Goal: Use online tool/utility: Utilize a website feature to perform a specific function

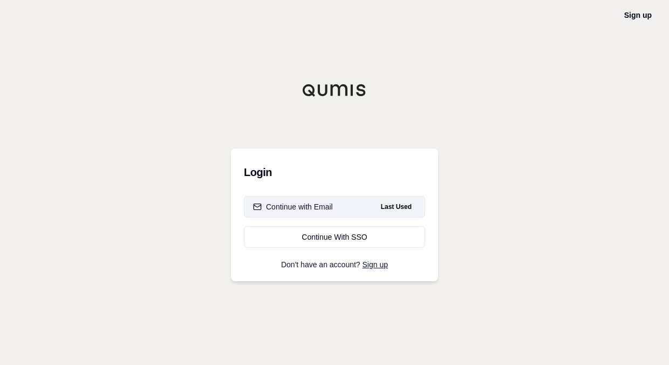
click at [318, 207] on div "Continue with Email" at bounding box center [293, 206] width 80 height 11
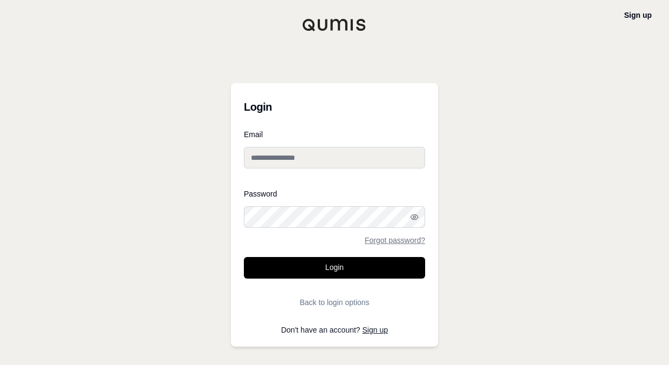
click at [302, 160] on input "Email" at bounding box center [334, 158] width 181 height 22
type input "**********"
click at [244, 257] on button "Login" at bounding box center [334, 268] width 181 height 22
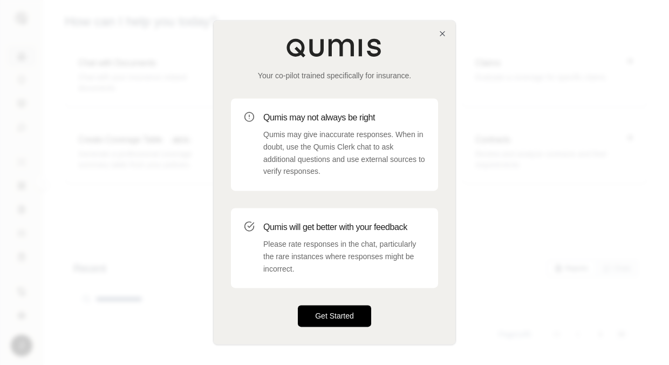
click at [349, 315] on button "Get Started" at bounding box center [334, 316] width 73 height 22
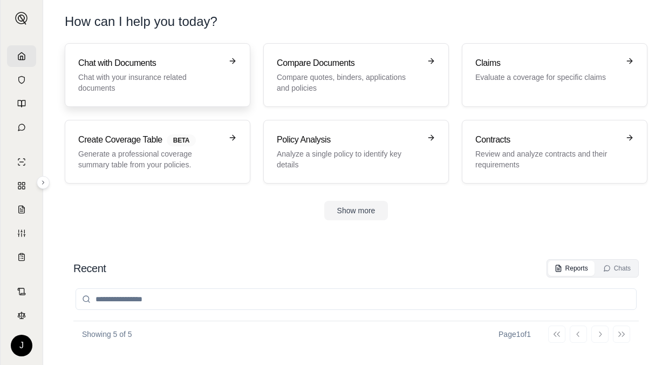
click at [167, 73] on p "Chat with your insurance related documents" at bounding box center [150, 83] width 144 height 22
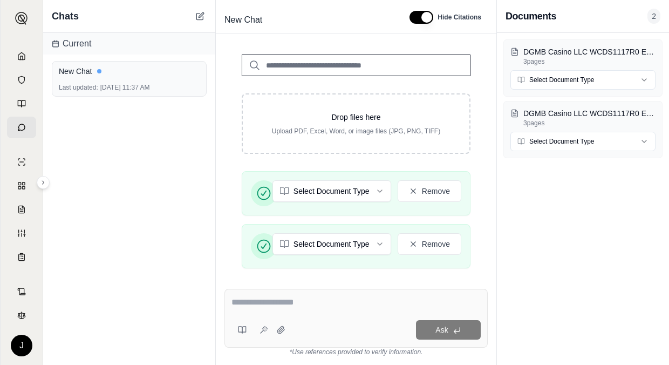
scroll to position [314, 0]
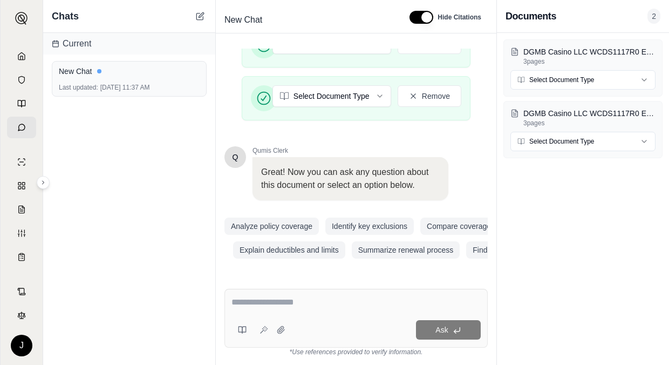
click at [279, 297] on textarea at bounding box center [355, 302] width 249 height 13
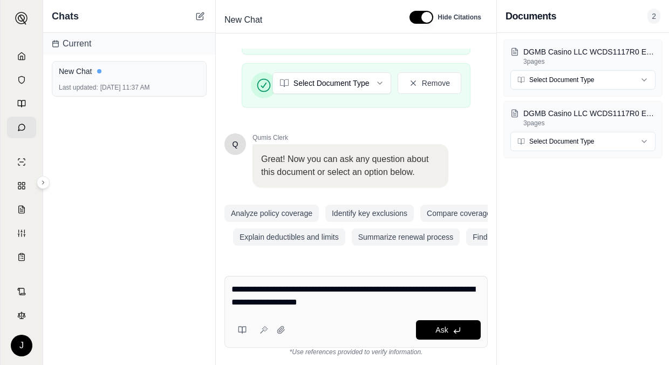
type textarea "**********"
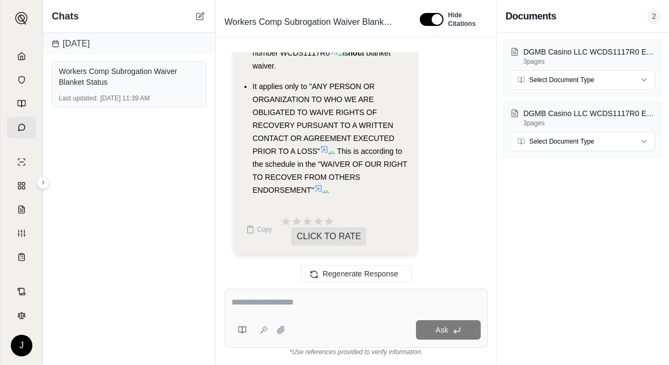
scroll to position [994, 0]
drag, startPoint x: 296, startPoint y: 304, endPoint x: 312, endPoint y: 302, distance: 16.9
click at [296, 304] on textarea at bounding box center [355, 302] width 249 height 13
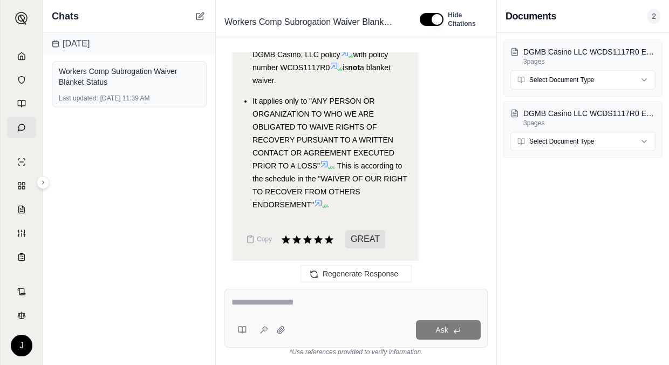
scroll to position [1073, 0]
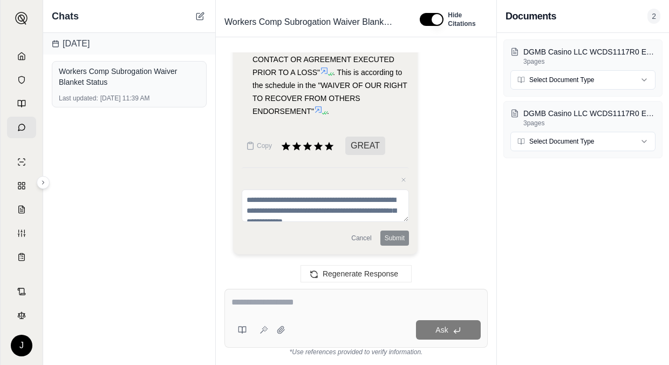
click at [301, 298] on textarea at bounding box center [355, 302] width 249 height 13
type textarea "****"
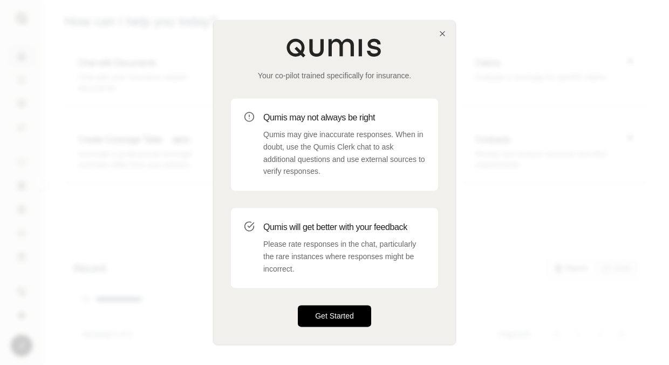
click at [326, 309] on button "Get Started" at bounding box center [334, 316] width 73 height 22
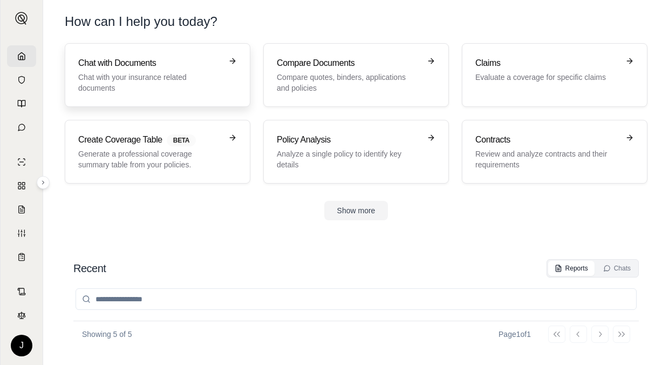
click at [130, 67] on h3 "Chat with Documents" at bounding box center [150, 63] width 144 height 13
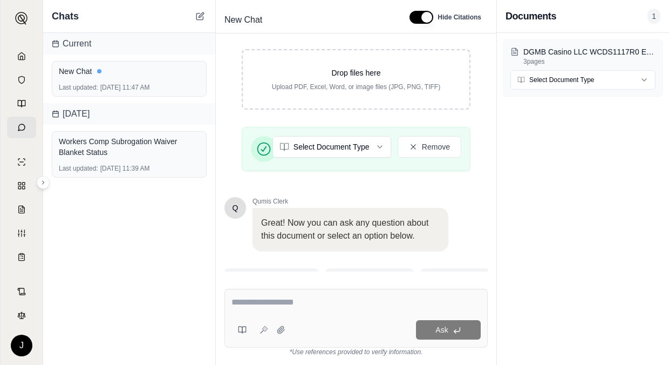
scroll to position [261, 0]
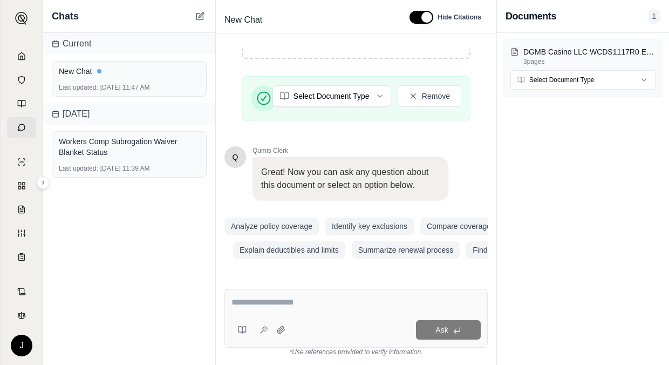
click at [317, 311] on div at bounding box center [355, 304] width 249 height 17
click at [318, 311] on div at bounding box center [355, 304] width 249 height 17
click at [332, 304] on textarea at bounding box center [355, 302] width 249 height 13
click at [331, 301] on textarea at bounding box center [355, 302] width 249 height 13
type textarea "**********"
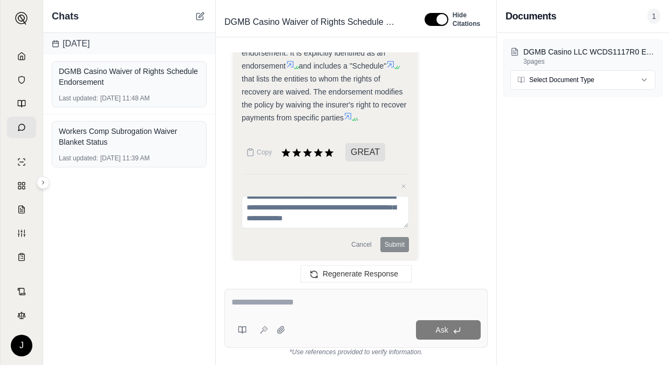
scroll to position [1046, 0]
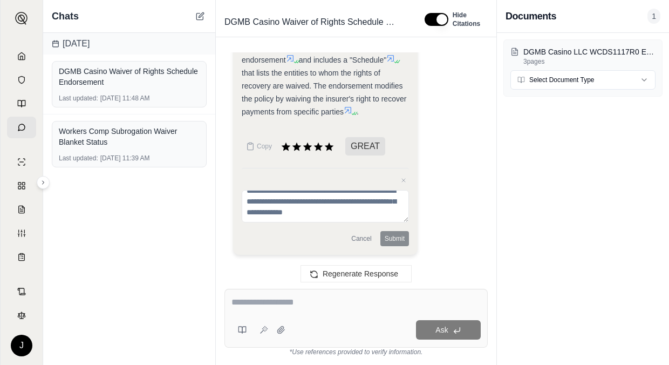
click at [268, 307] on textarea at bounding box center [355, 302] width 249 height 13
type textarea "**********"
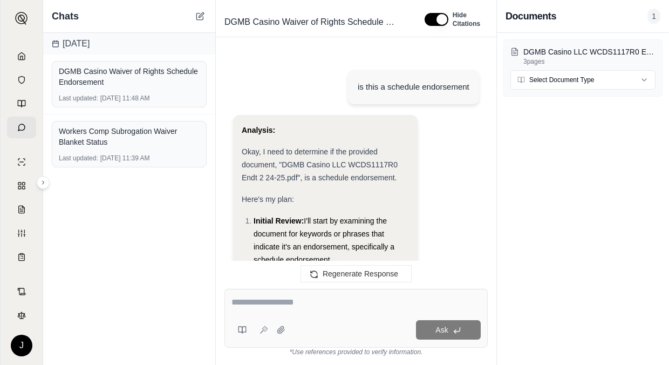
scroll to position [1851, 0]
